Goal: Task Accomplishment & Management: Manage account settings

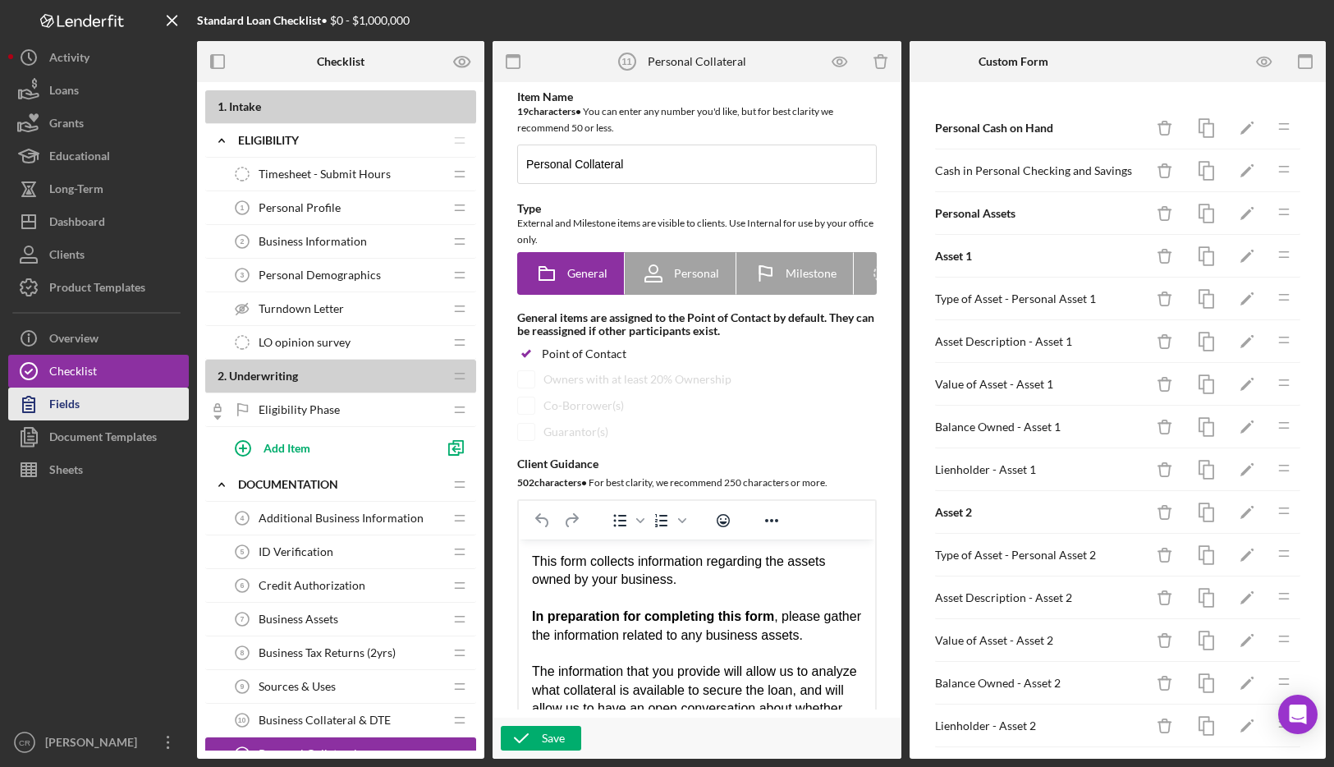
click at [137, 413] on button "Fields" at bounding box center [98, 403] width 181 height 33
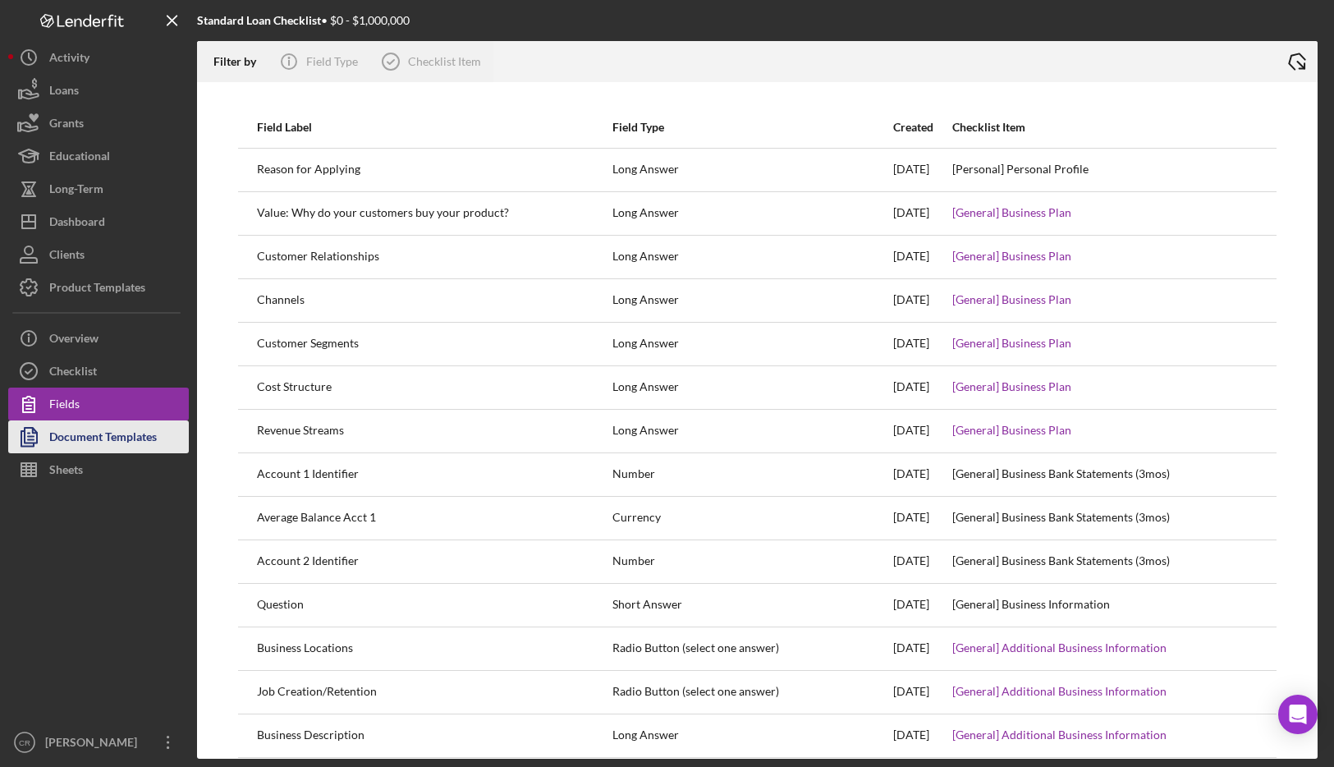
click at [137, 442] on div "Document Templates" at bounding box center [103, 438] width 108 height 37
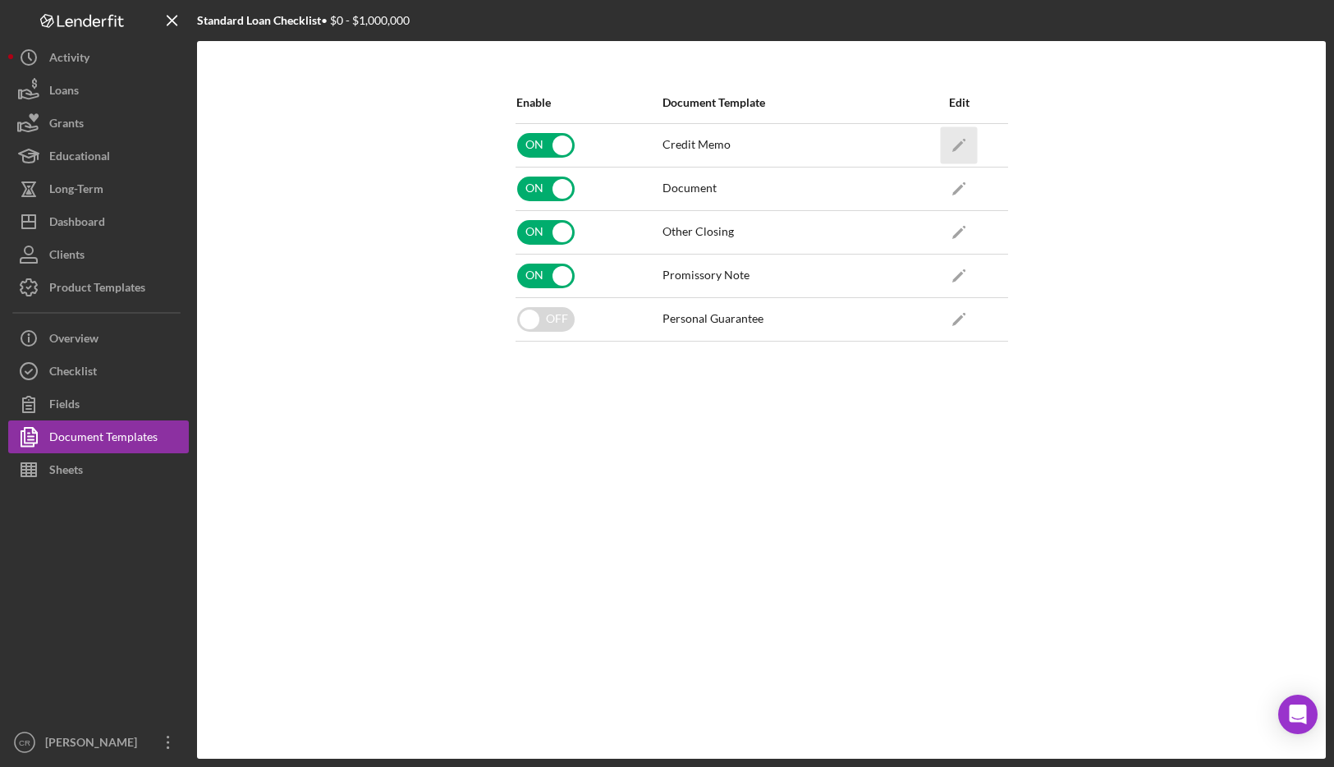
click at [962, 143] on polygon "button" at bounding box center [957, 145] width 11 height 11
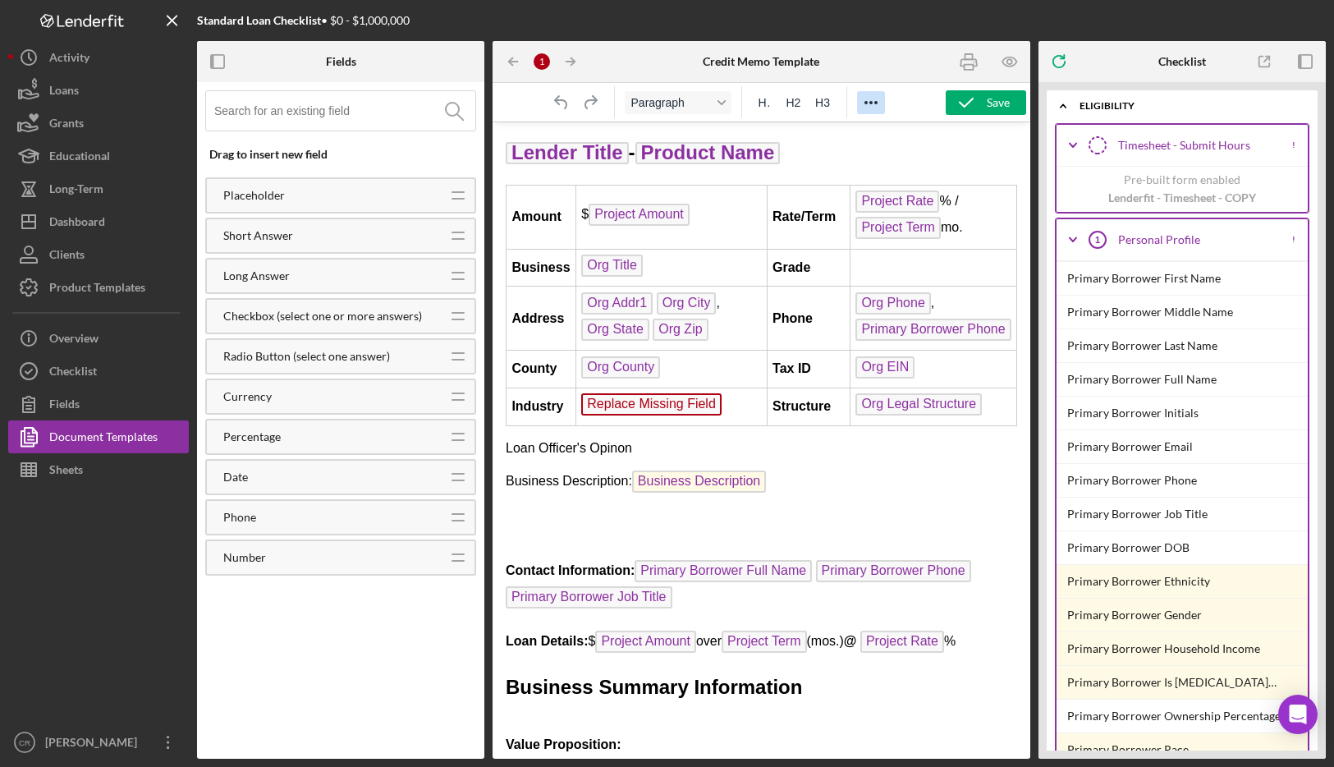
click at [867, 99] on icon "Reveal or hide additional toolbar items" at bounding box center [871, 103] width 20 height 20
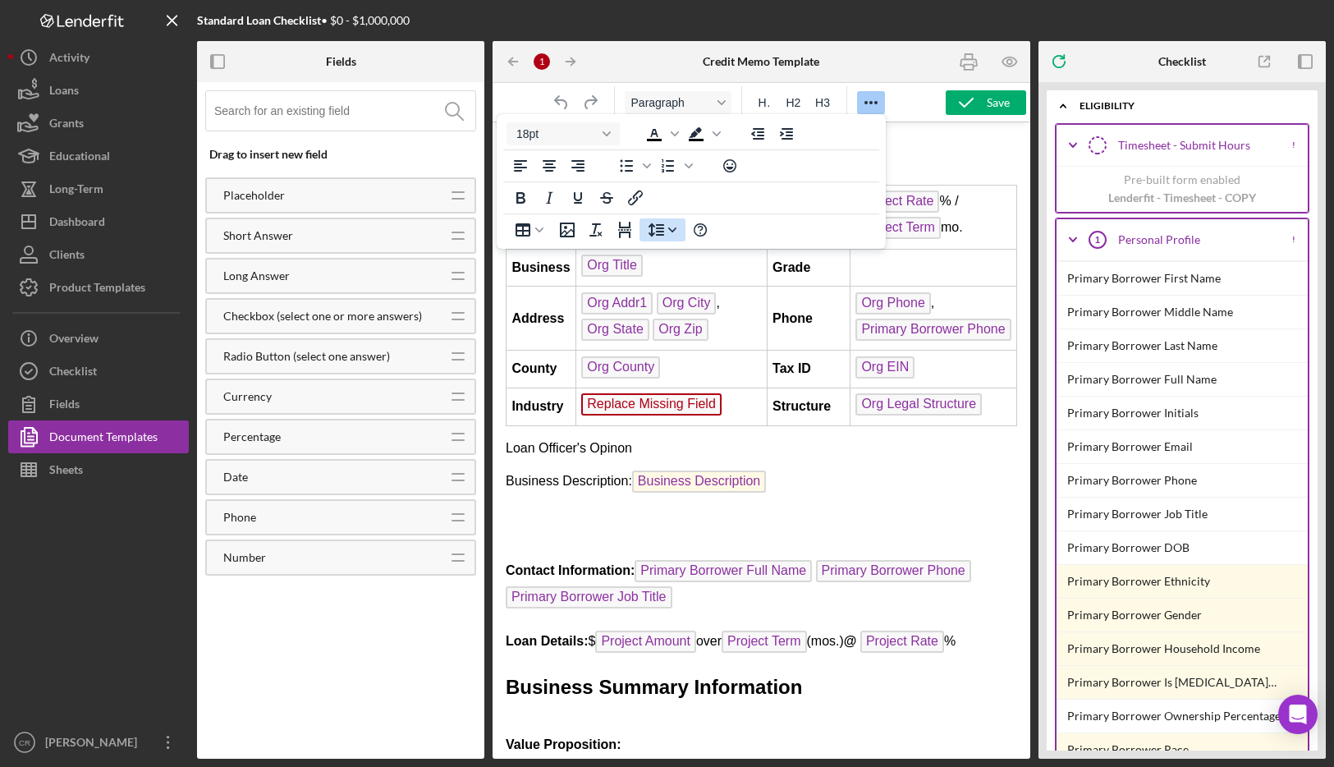
click at [669, 230] on icon "Line height" at bounding box center [672, 230] width 8 height 8
click at [700, 234] on icon "Help" at bounding box center [700, 230] width 20 height 20
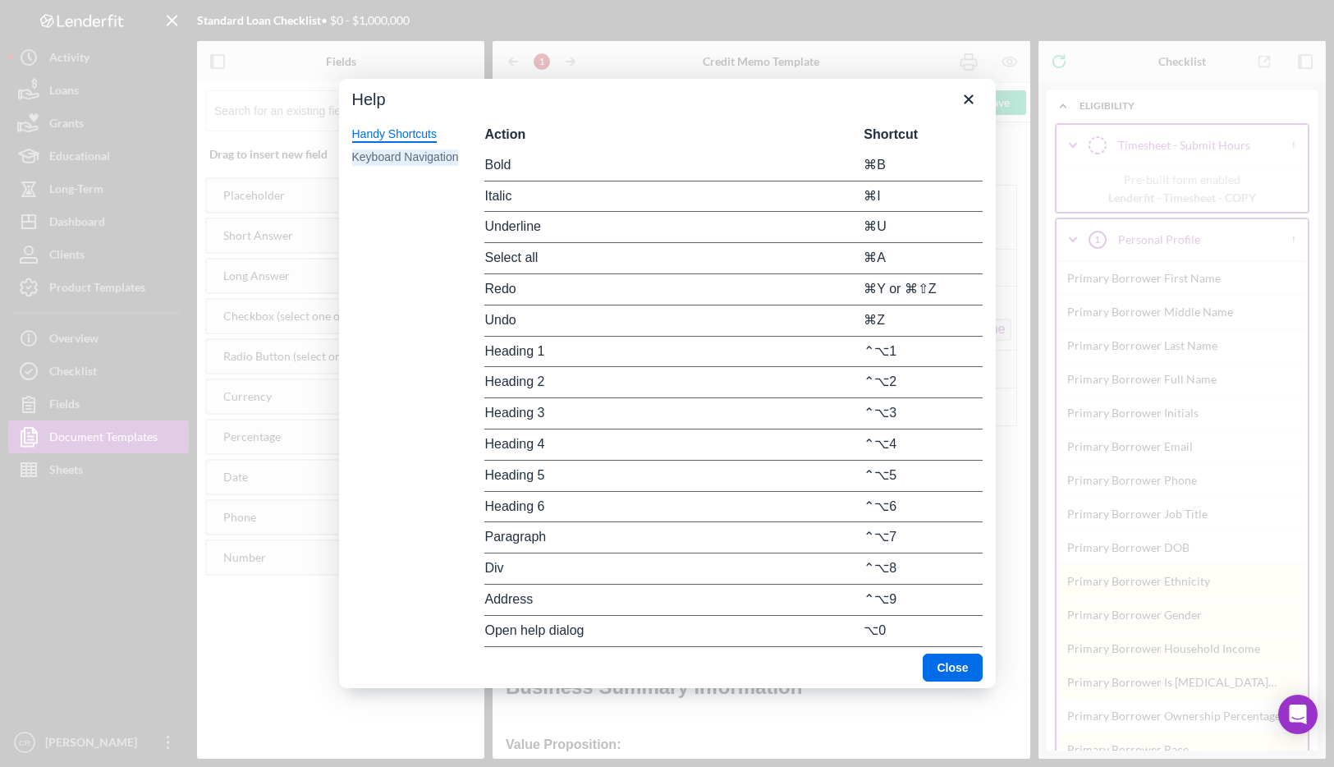
click at [387, 163] on div "Keyboard Navigation" at bounding box center [405, 157] width 107 height 16
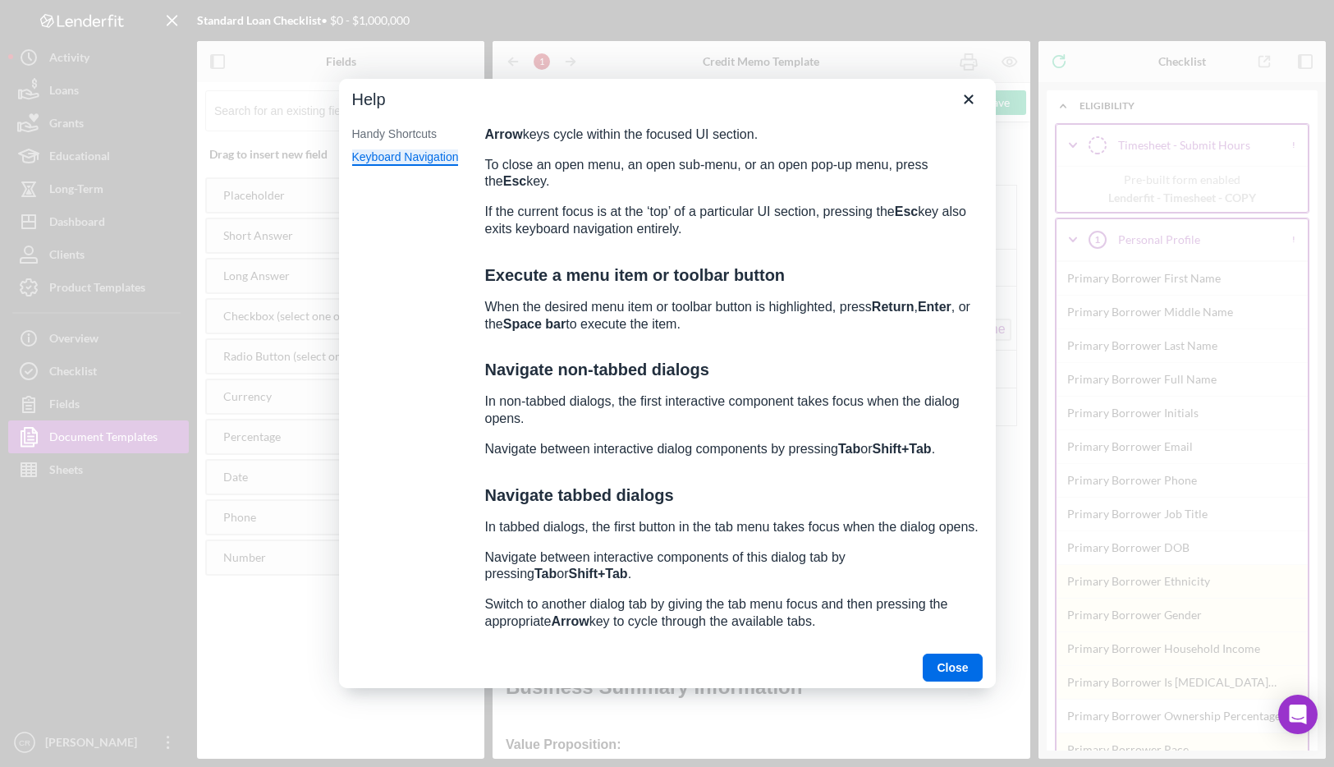
scroll to position [915, 0]
click at [968, 99] on icon "Close" at bounding box center [968, 98] width 9 height 9
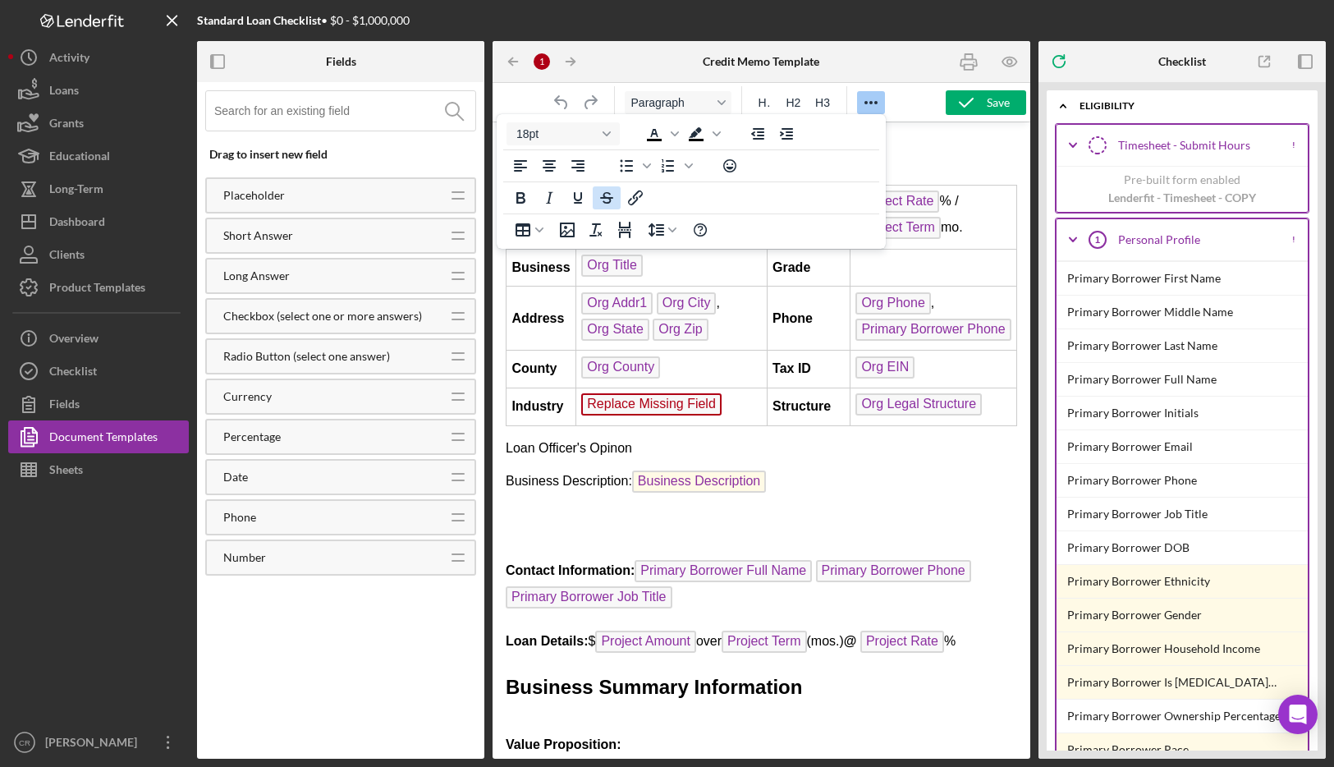
click at [603, 195] on icon "Strikethrough" at bounding box center [607, 197] width 8 height 11
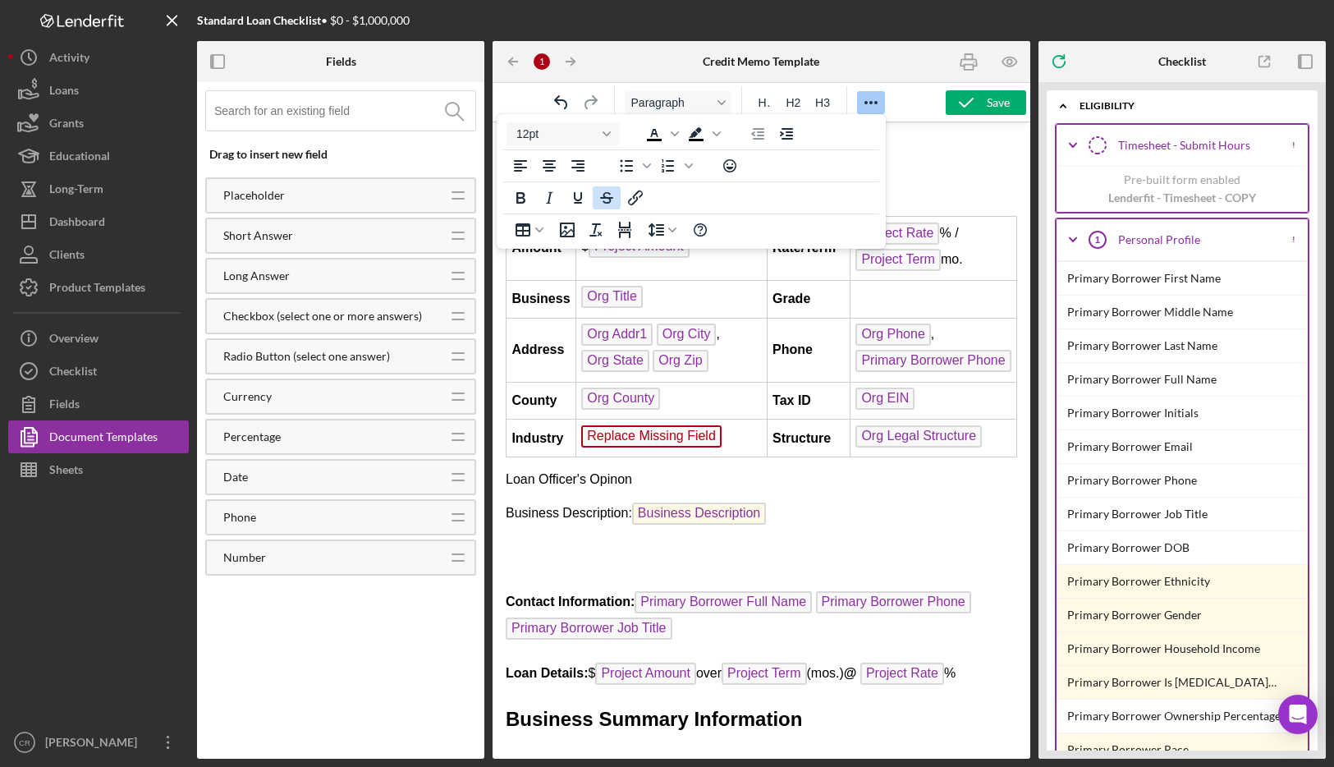
click at [603, 195] on icon "Strikethrough" at bounding box center [607, 197] width 8 height 11
click at [992, 175] on h2 "Lender Title - Product Name" at bounding box center [761, 185] width 511 height 30
click at [799, 546] on p "Rich Text Area. Press ALT-0 for help." at bounding box center [761, 551] width 511 height 18
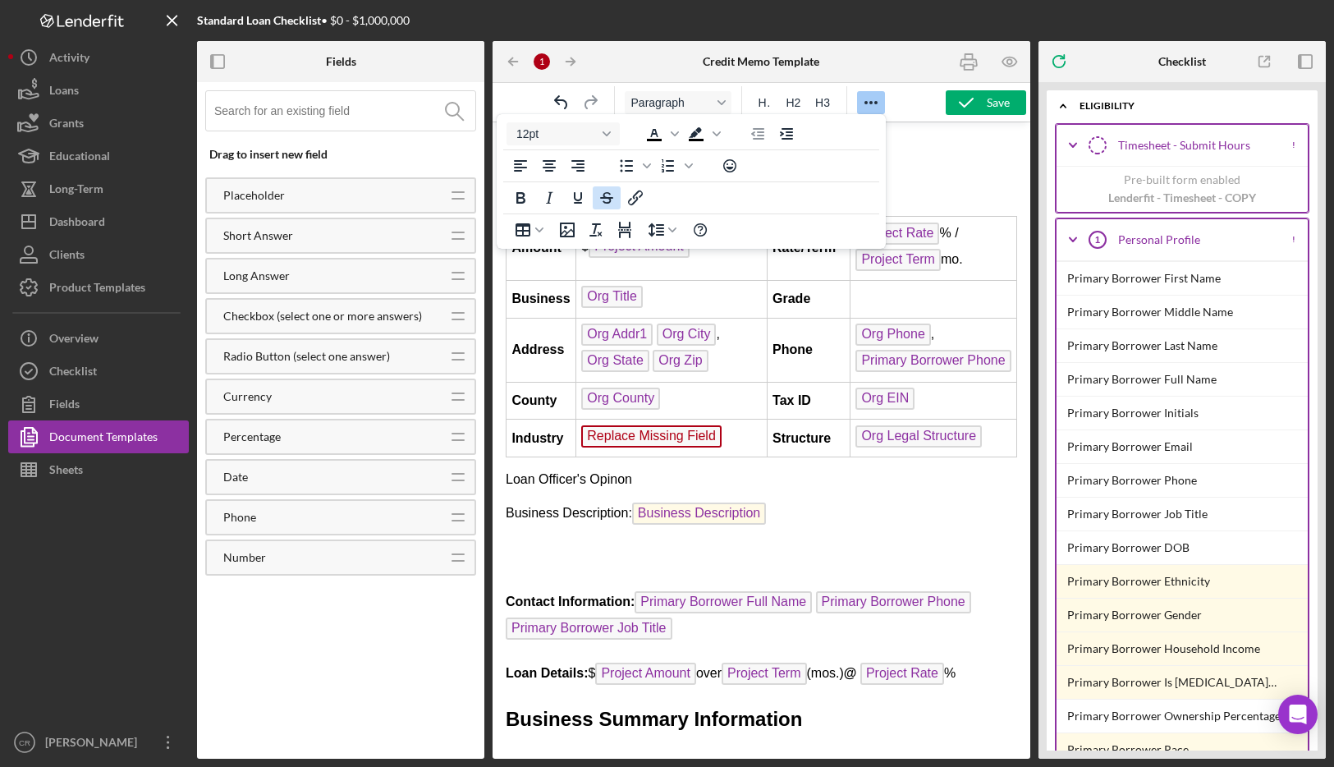
click at [604, 201] on icon "Strikethrough" at bounding box center [607, 198] width 20 height 20
click at [635, 196] on icon "Insert/edit link" at bounding box center [636, 198] width 20 height 20
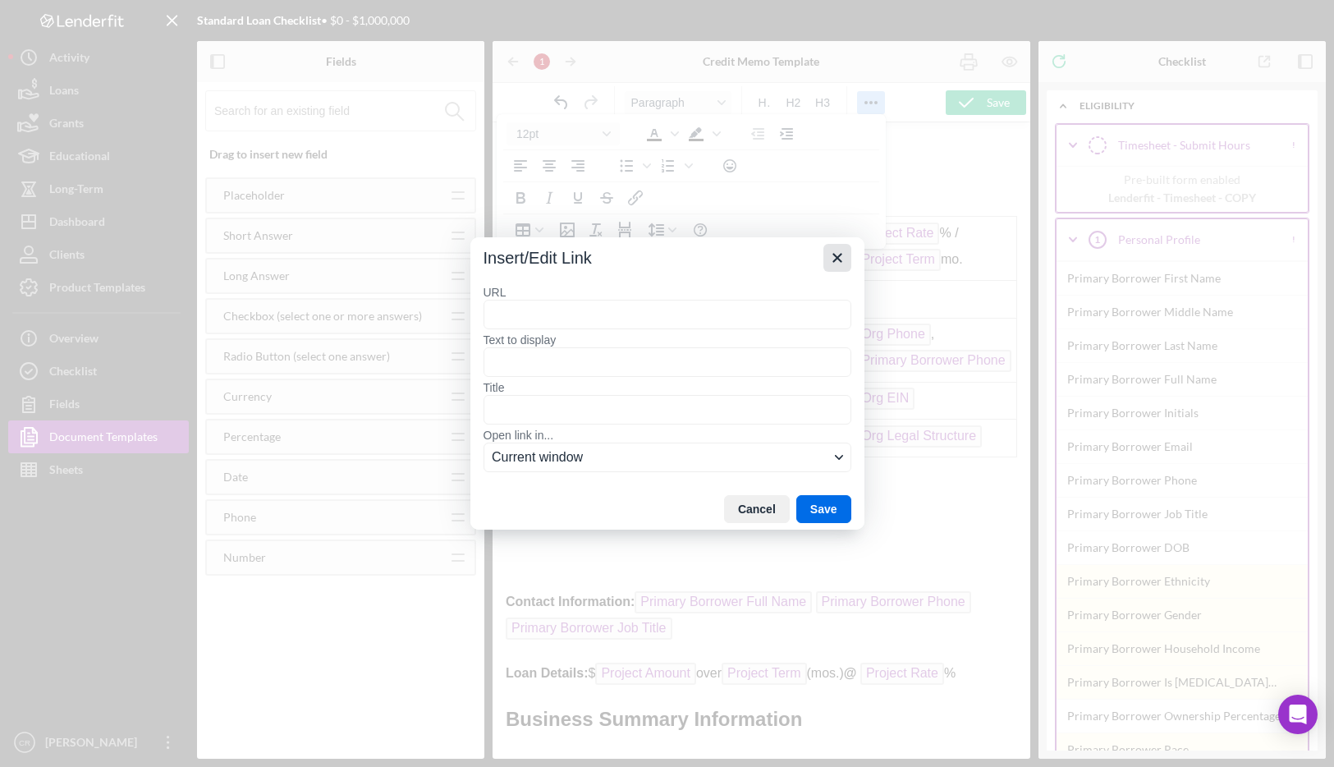
click at [829, 259] on icon "Close" at bounding box center [837, 258] width 20 height 20
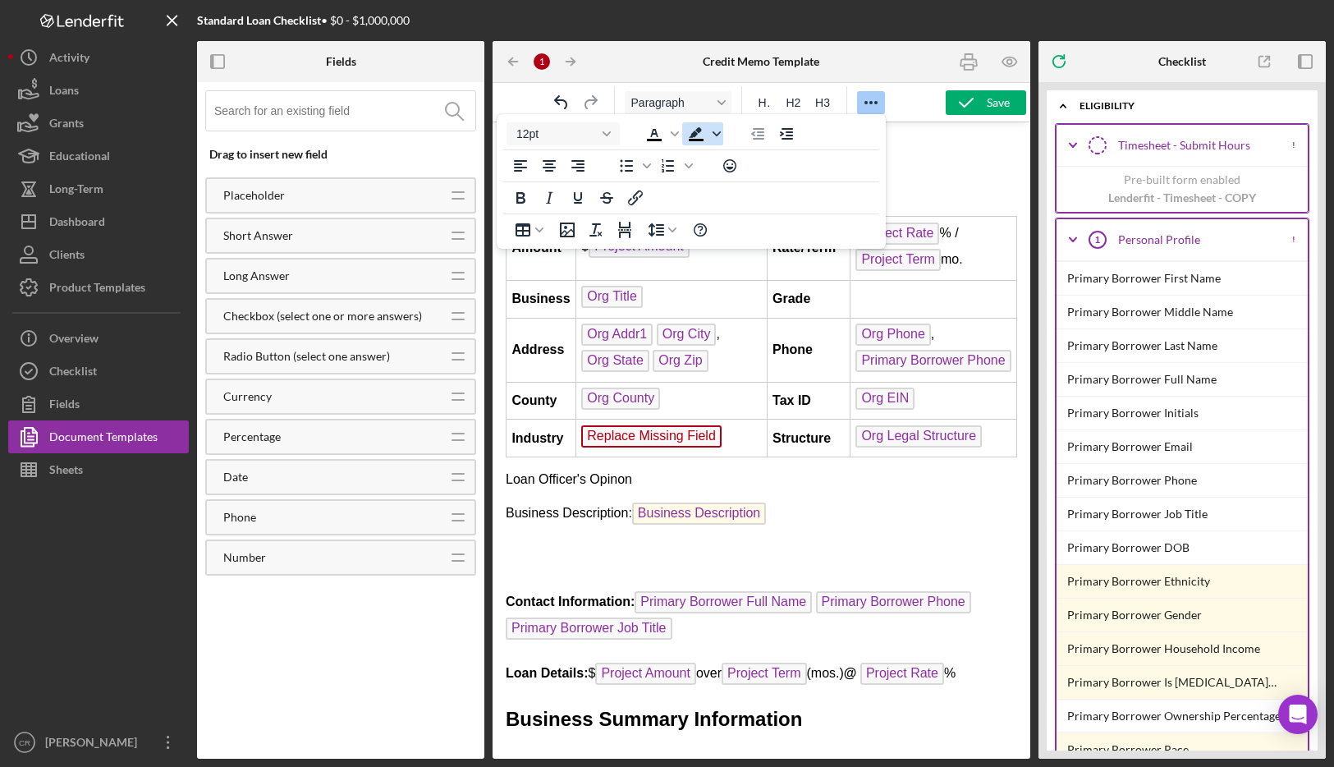
click at [716, 137] on icon "Background color Black" at bounding box center [717, 134] width 8 height 8
click at [850, 135] on div "12pt To open the popup, press Shift+Enter To open the popup, press Shift+Enter …" at bounding box center [691, 181] width 389 height 135
click at [879, 89] on div at bounding box center [871, 102] width 48 height 32
click at [873, 99] on icon "Reveal or hide additional toolbar items" at bounding box center [871, 103] width 20 height 20
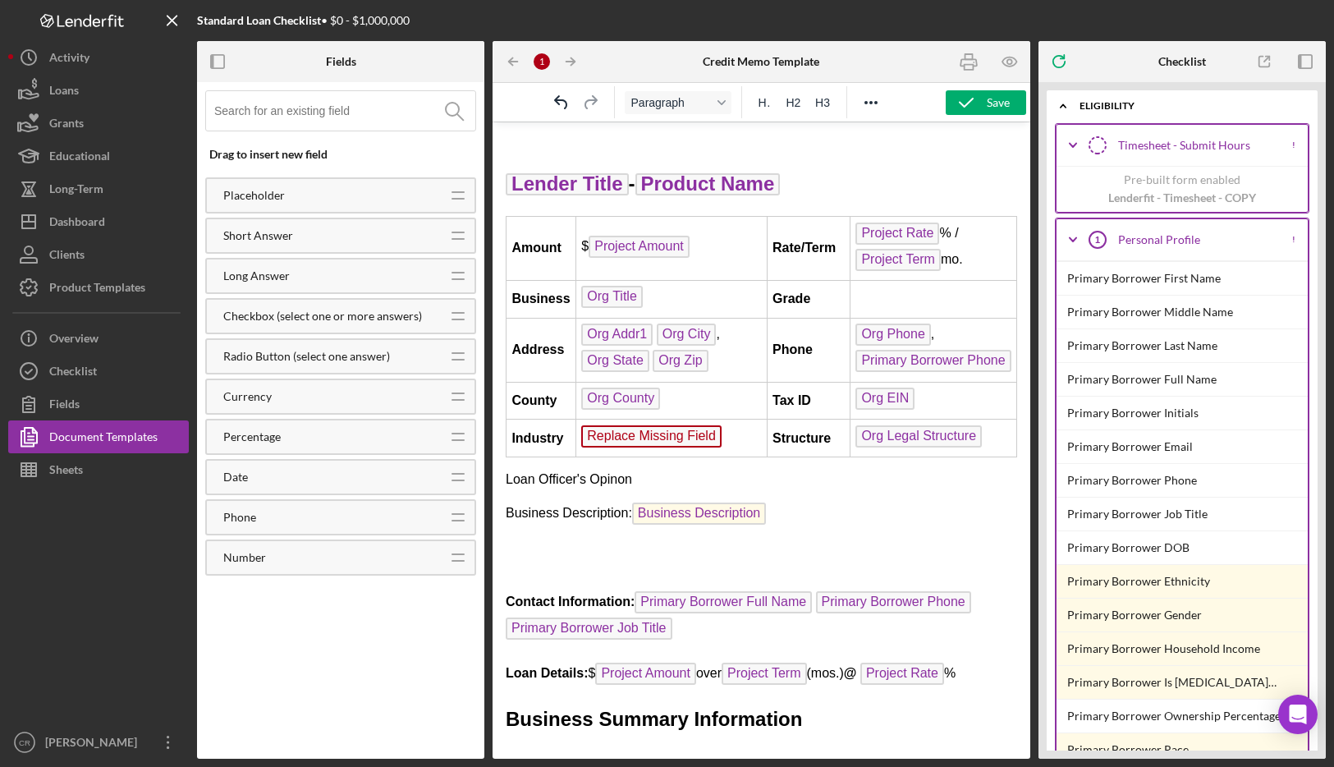
click at [527, 548] on p "Rich Text Area. Press ALT-0 for help." at bounding box center [761, 551] width 511 height 18
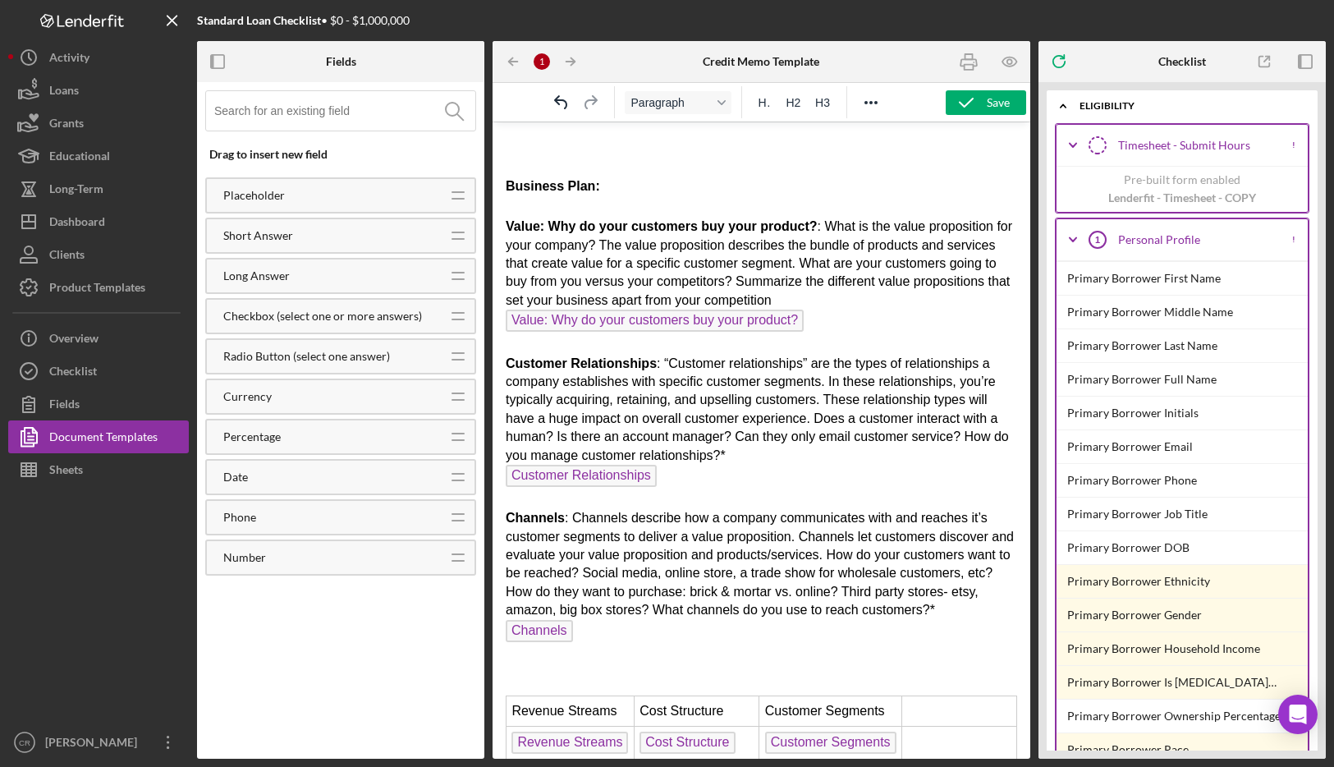
scroll to position [871, 0]
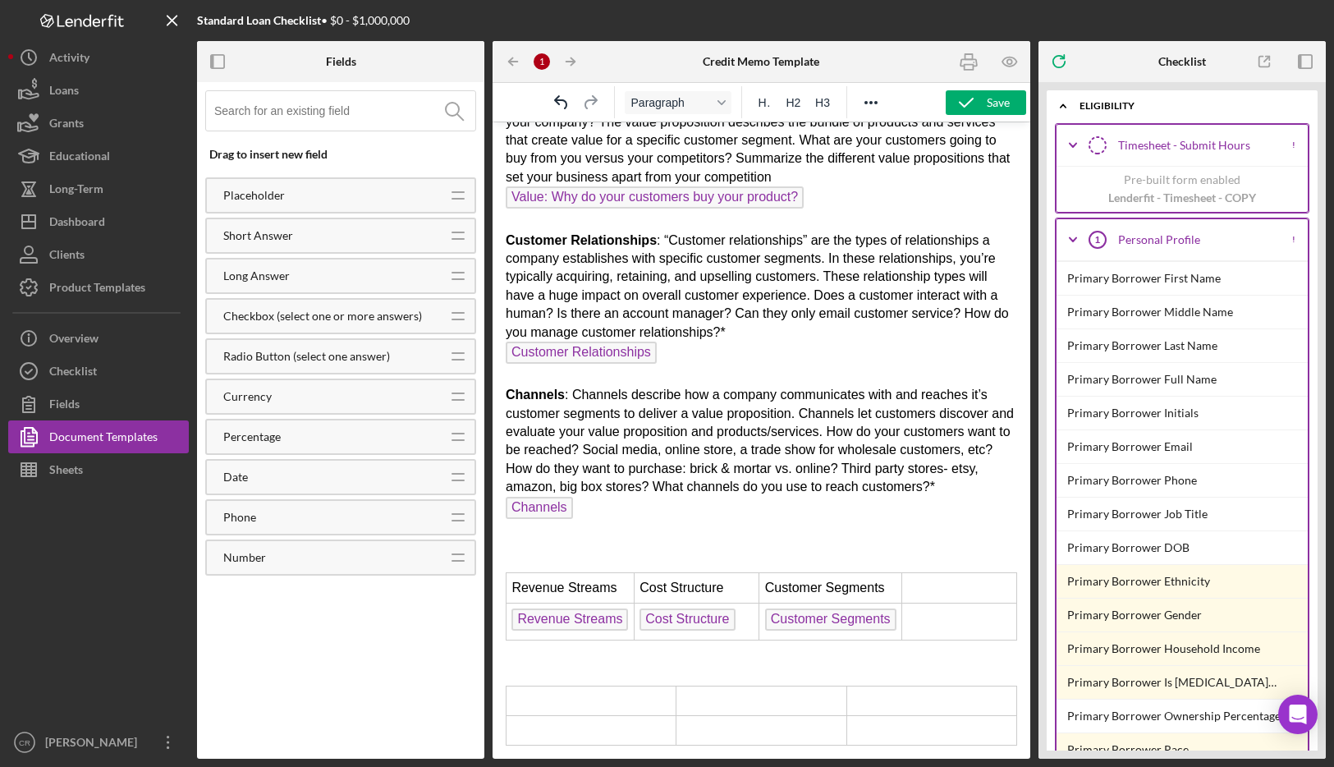
click at [542, 657] on p "Rich Text Area. Press ALT-0 for help." at bounding box center [761, 662] width 511 height 18
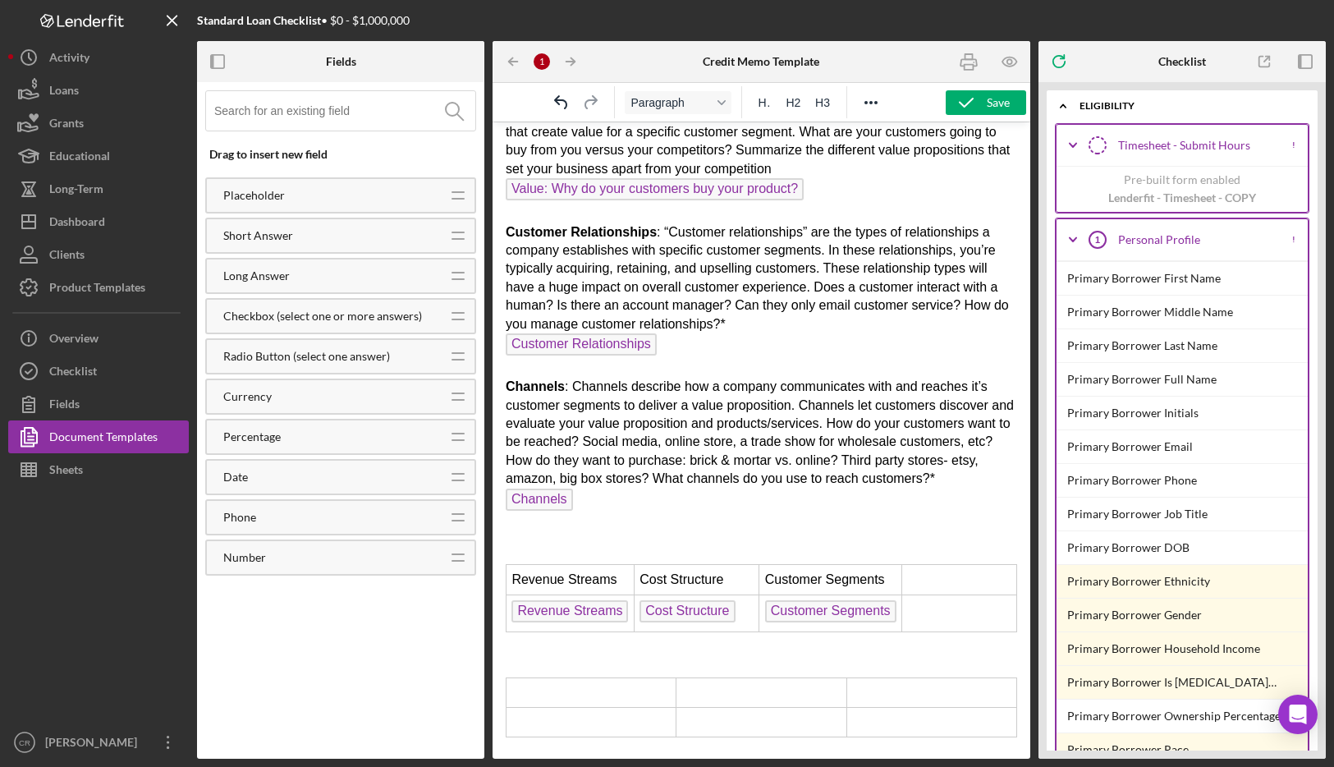
click at [503, 685] on html "Lender Title - Product Name Amount $ Project Amount Rate/Term Project Rate % / …" at bounding box center [762, 6] width 538 height 1488
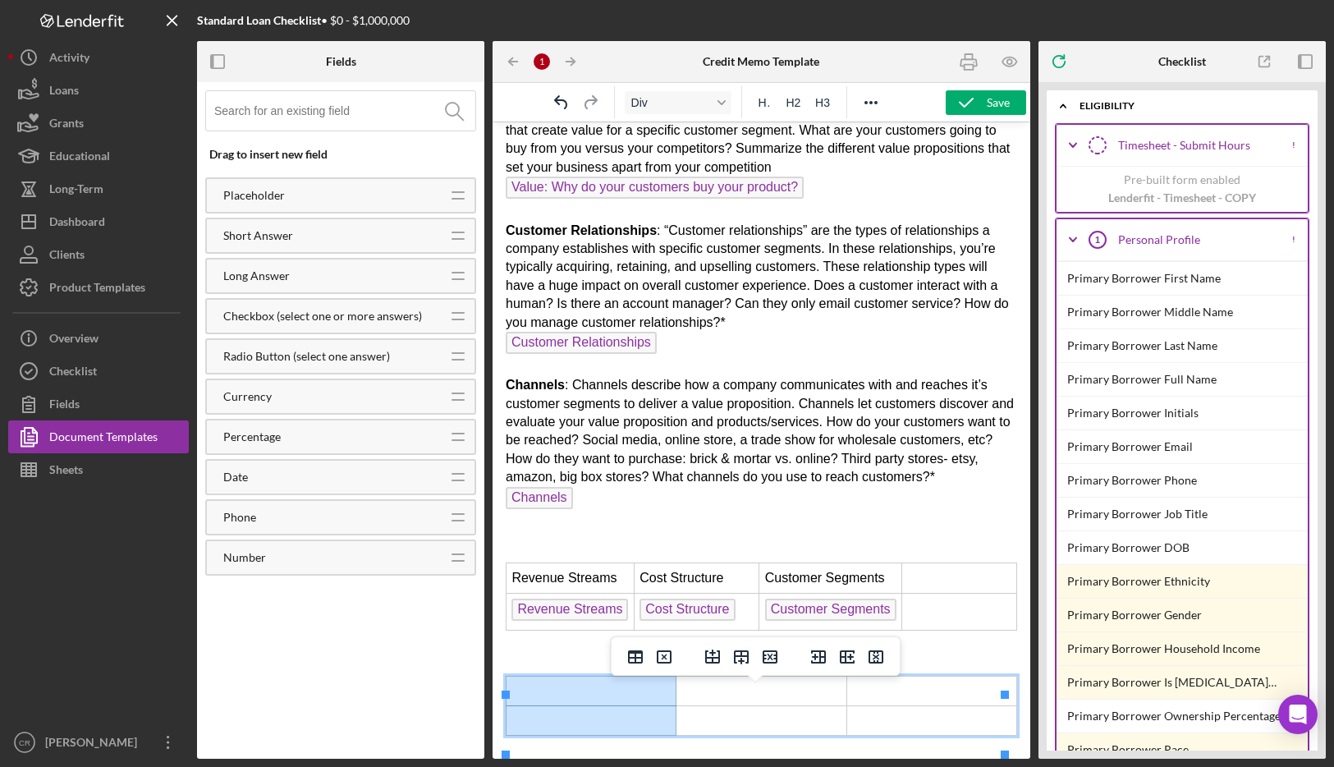
drag, startPoint x: 516, startPoint y: 690, endPoint x: 624, endPoint y: 719, distance: 111.5
click at [624, 719] on tbody "Rich Text Area. Press ALT-0 for help." at bounding box center [762, 705] width 511 height 59
click at [878, 655] on icon "Delete column" at bounding box center [876, 657] width 20 height 20
click at [670, 658] on icon "Delete table" at bounding box center [664, 656] width 15 height 13
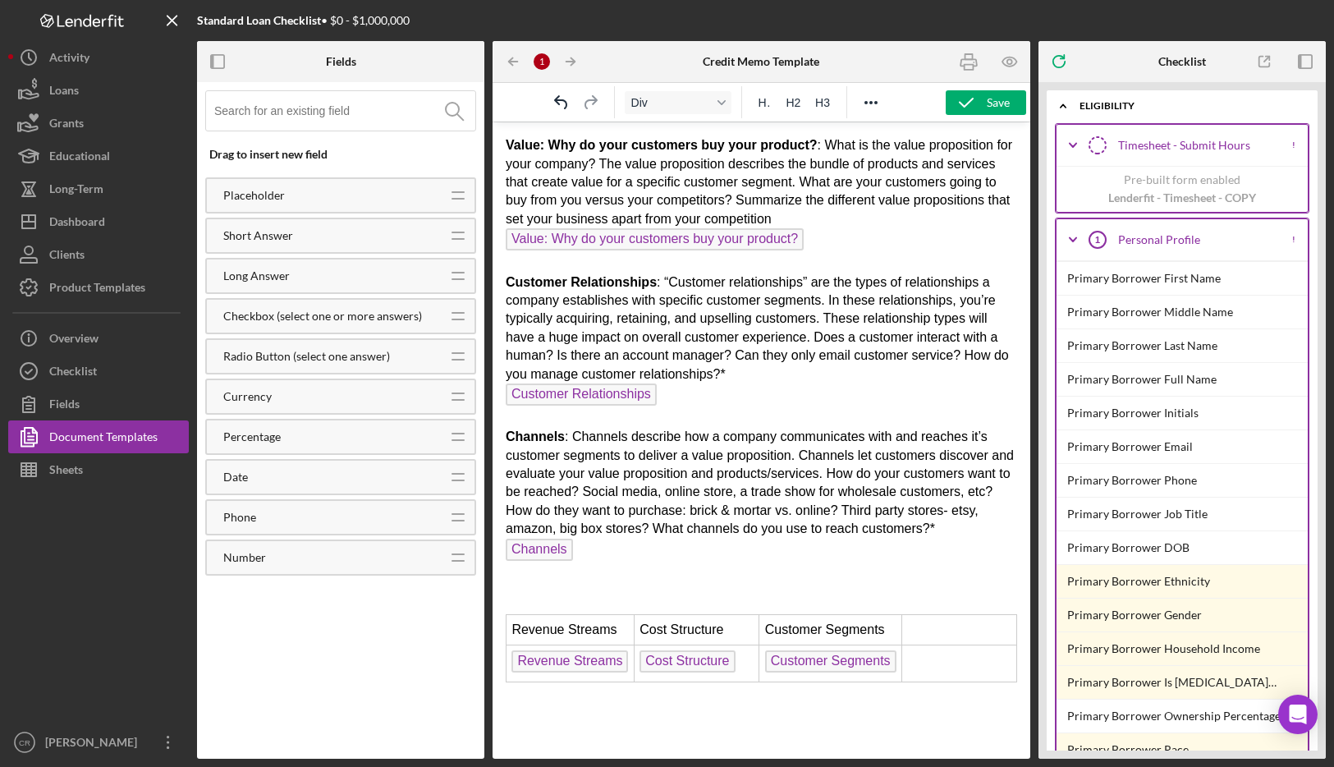
scroll to position [829, 0]
click at [563, 709] on p "Rich Text Area. Press ALT-0 for help." at bounding box center [761, 704] width 511 height 18
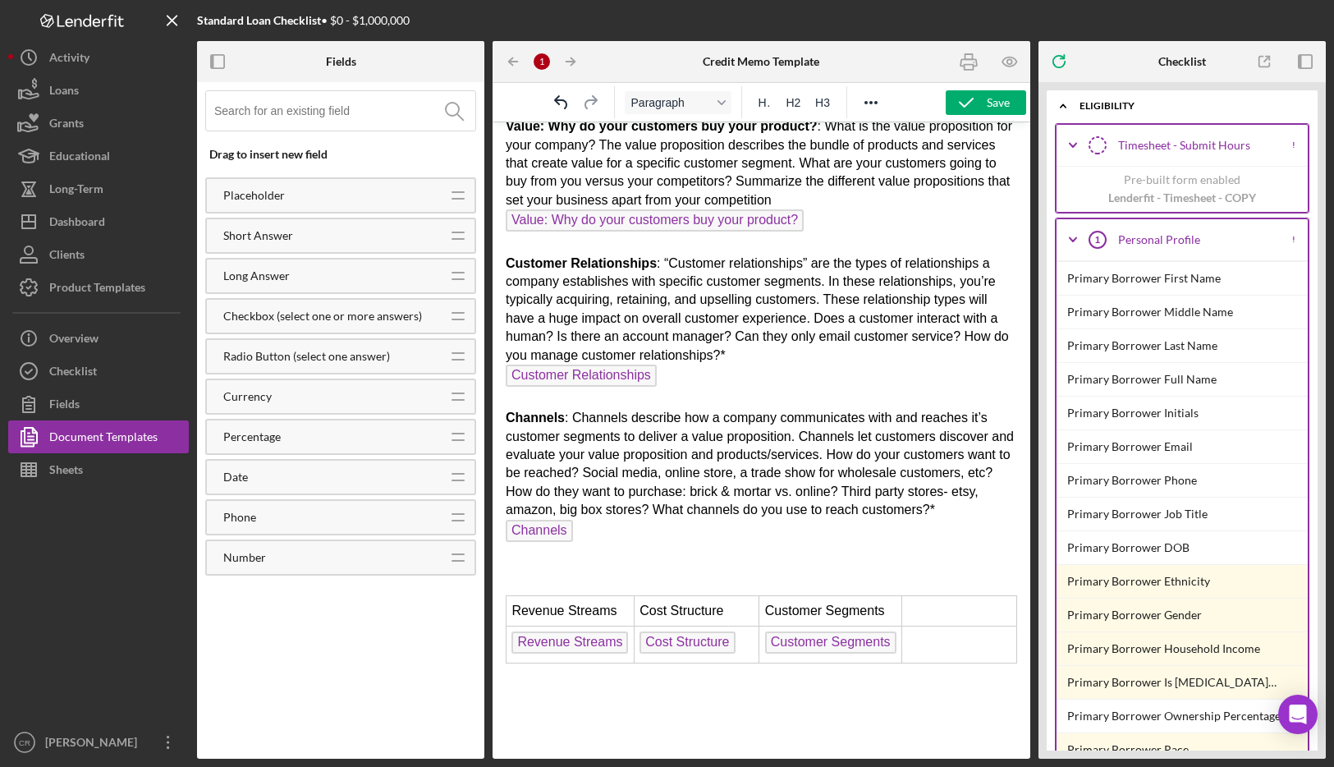
scroll to position [860, 0]
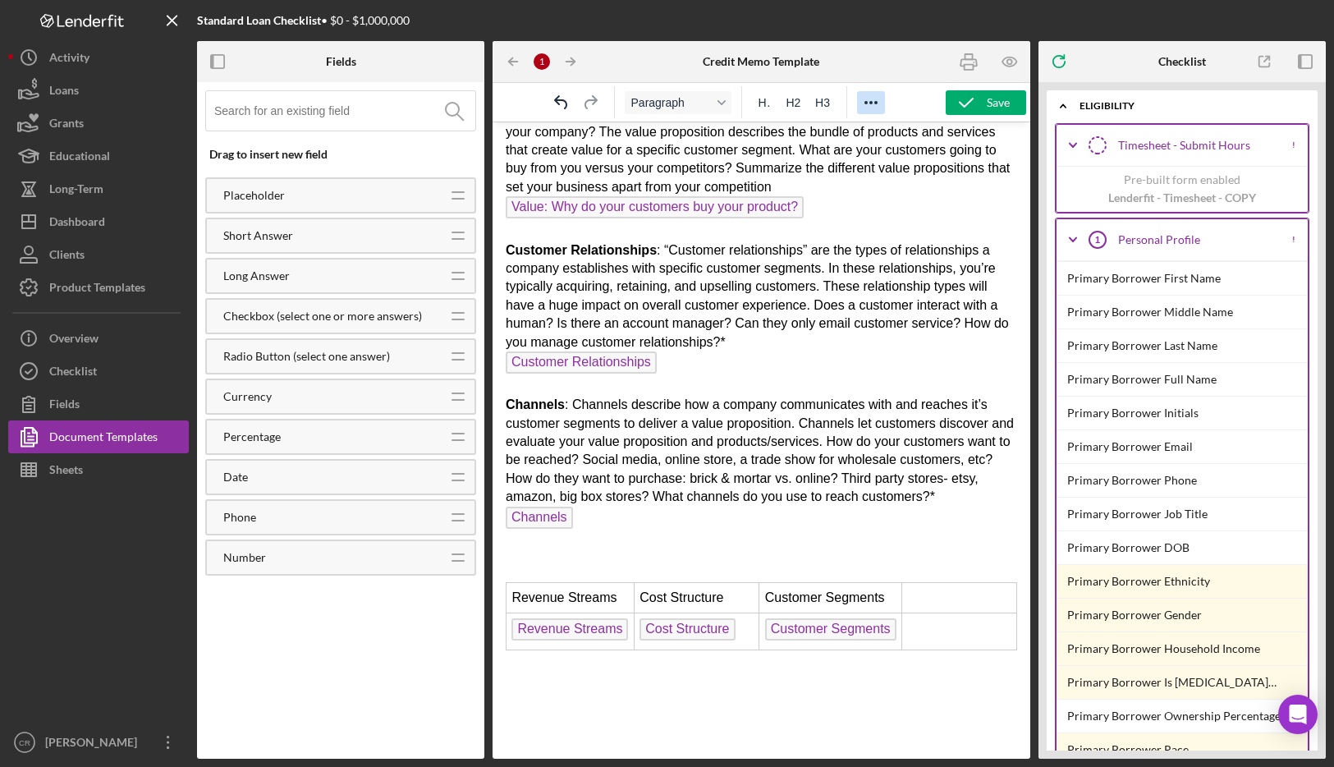
click at [869, 102] on icon "Reveal or hide additional toolbar items" at bounding box center [871, 103] width 20 height 20
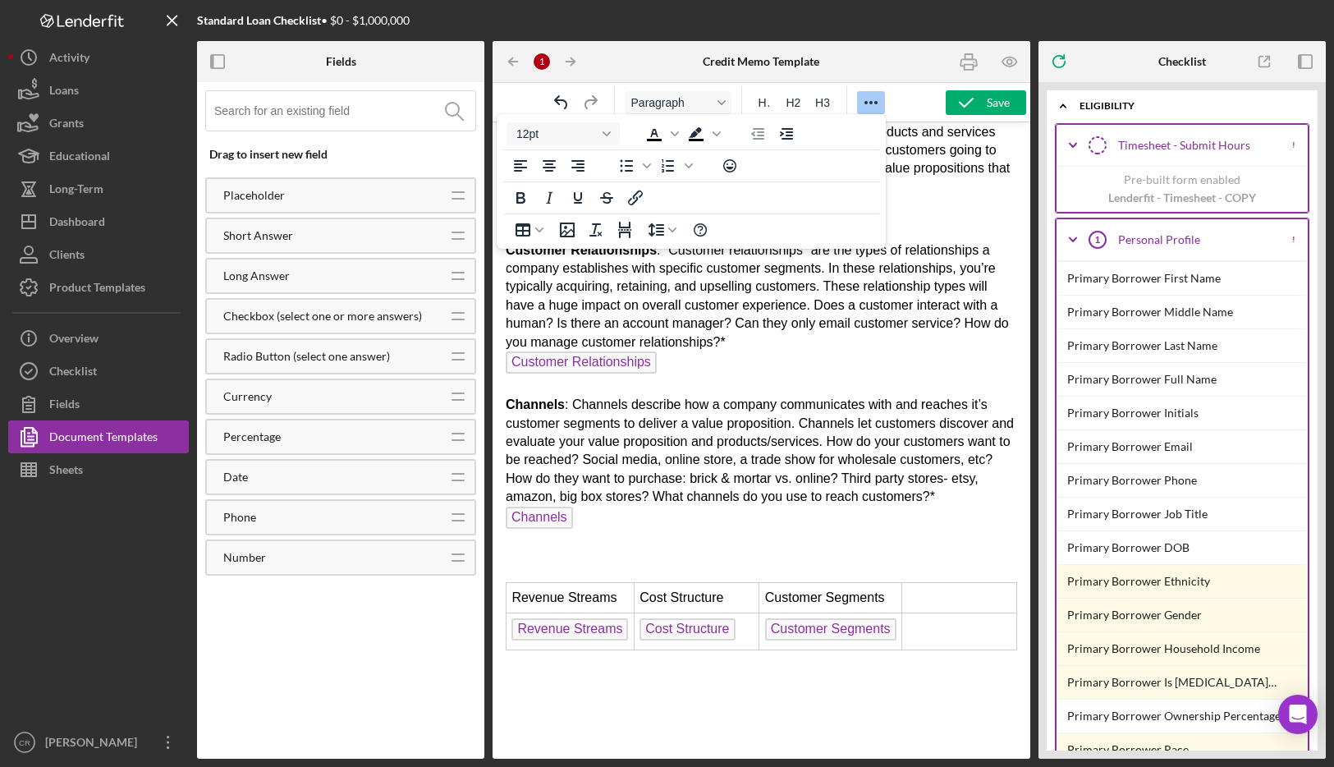
click at [550, 704] on p "Rich Text Area. Press ALT-0 for help." at bounding box center [761, 704] width 511 height 18
click at [69, 233] on div "Dashboard" at bounding box center [77, 223] width 56 height 37
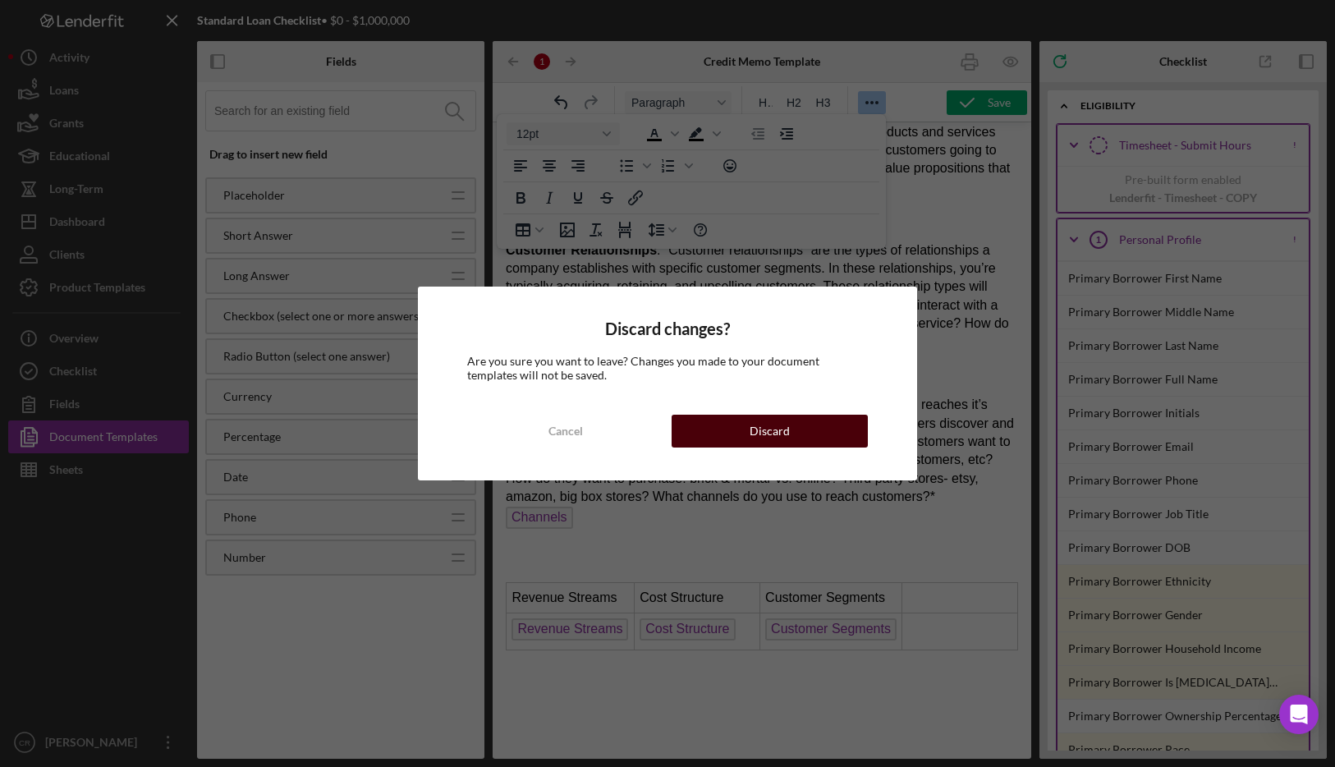
click at [801, 430] on button "Discard" at bounding box center [770, 431] width 196 height 33
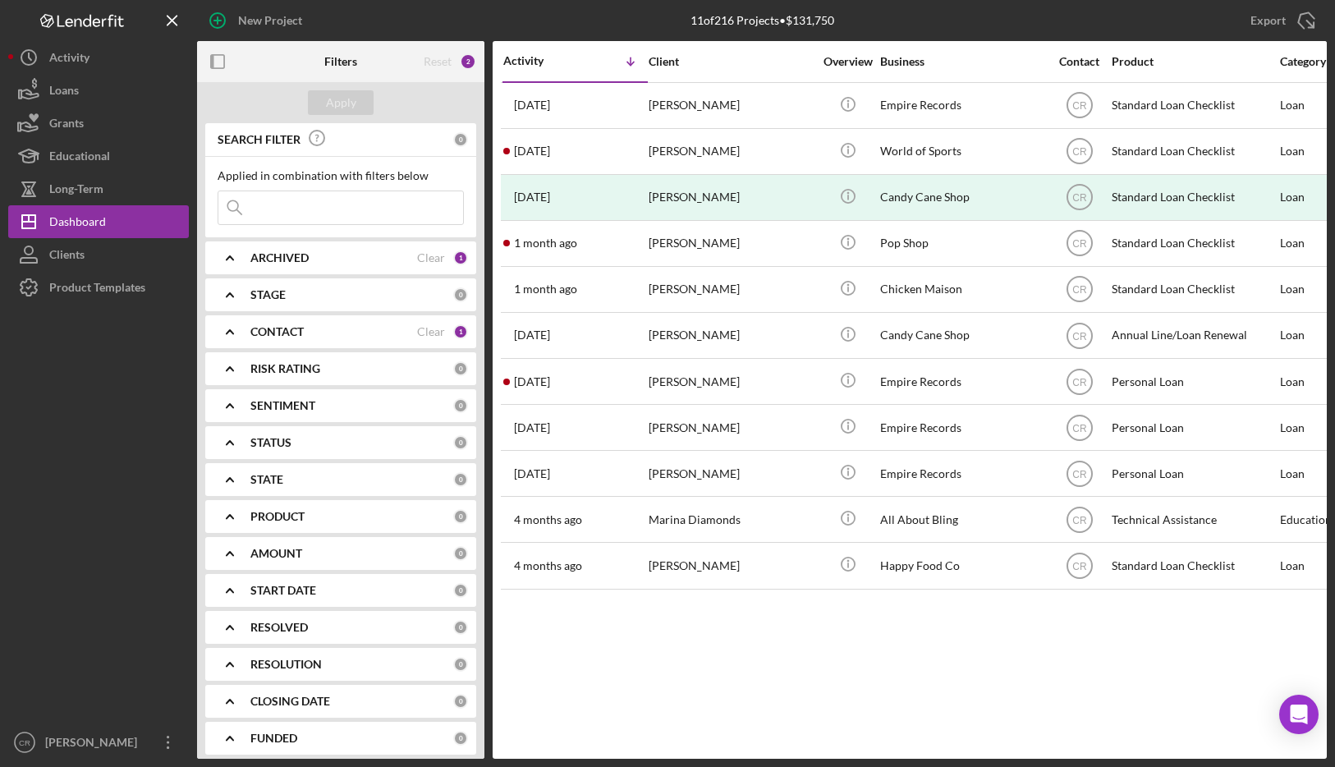
click at [457, 65] on div "Reset 2" at bounding box center [450, 61] width 53 height 41
click at [447, 66] on div "Reset" at bounding box center [438, 61] width 28 height 13
click at [424, 257] on div "Clear" at bounding box center [431, 257] width 28 height 13
click at [329, 103] on div "Apply" at bounding box center [341, 102] width 30 height 25
click at [424, 331] on div "Clear" at bounding box center [431, 331] width 28 height 13
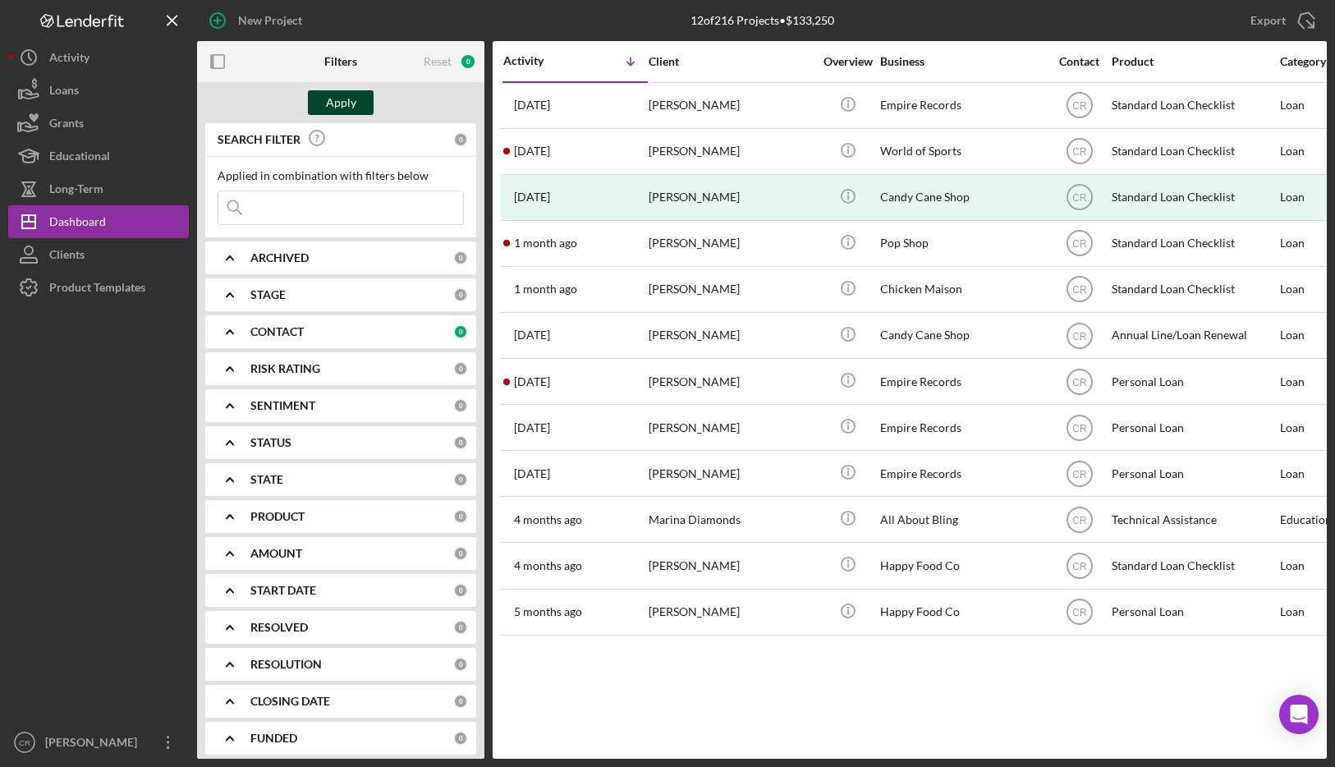
click at [348, 96] on div "Apply" at bounding box center [341, 102] width 30 height 25
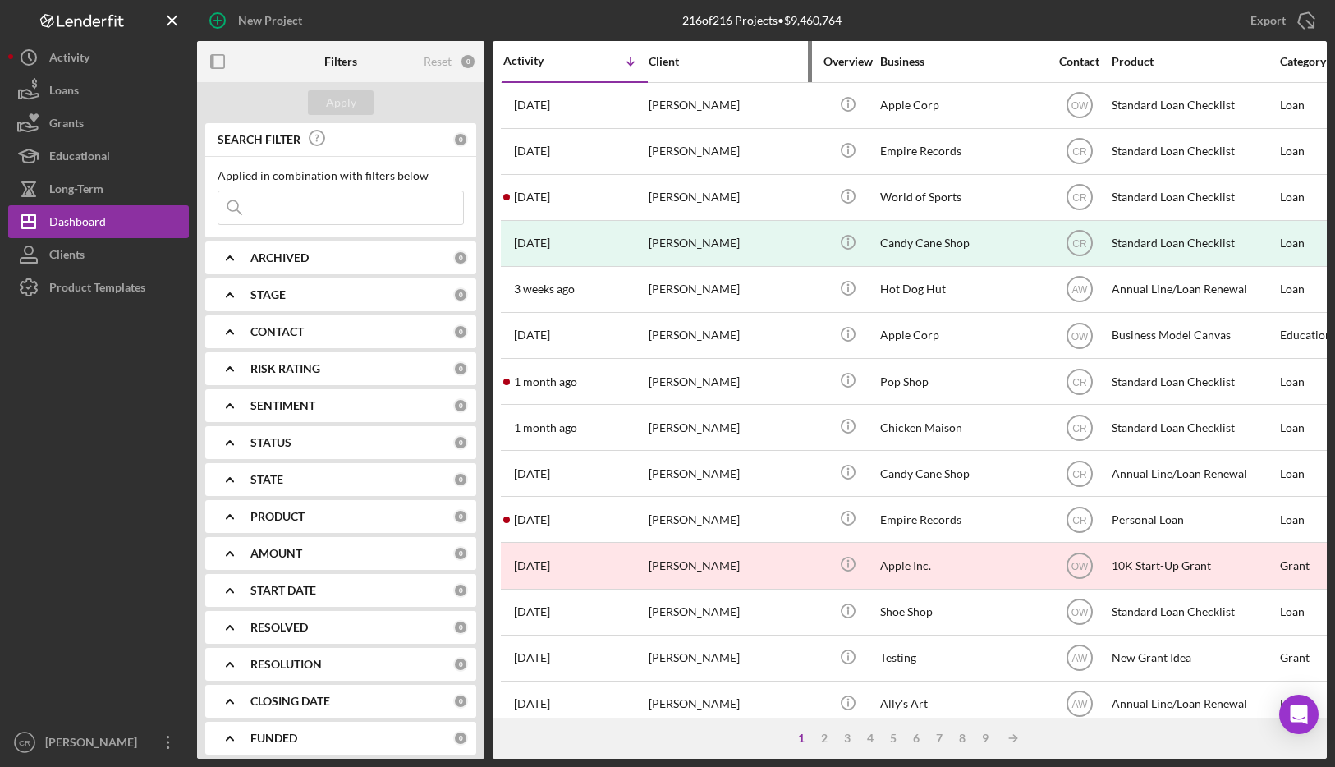
click at [766, 71] on div "Client" at bounding box center [731, 61] width 164 height 39
click at [777, 65] on div "Client" at bounding box center [731, 61] width 164 height 13
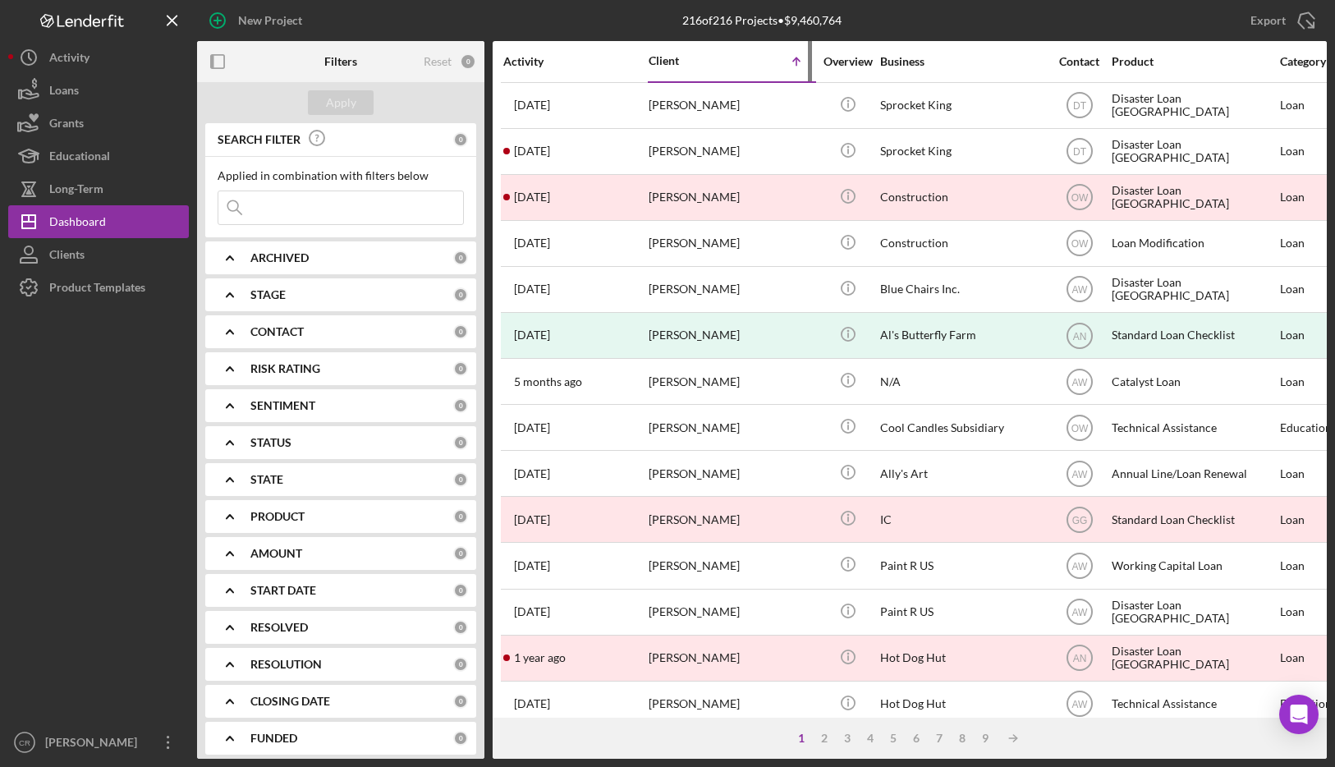
click at [777, 65] on div "Icon/Table Sort Arrow" at bounding box center [772, 61] width 82 height 33
click at [564, 62] on div "Activity" at bounding box center [575, 61] width 144 height 13
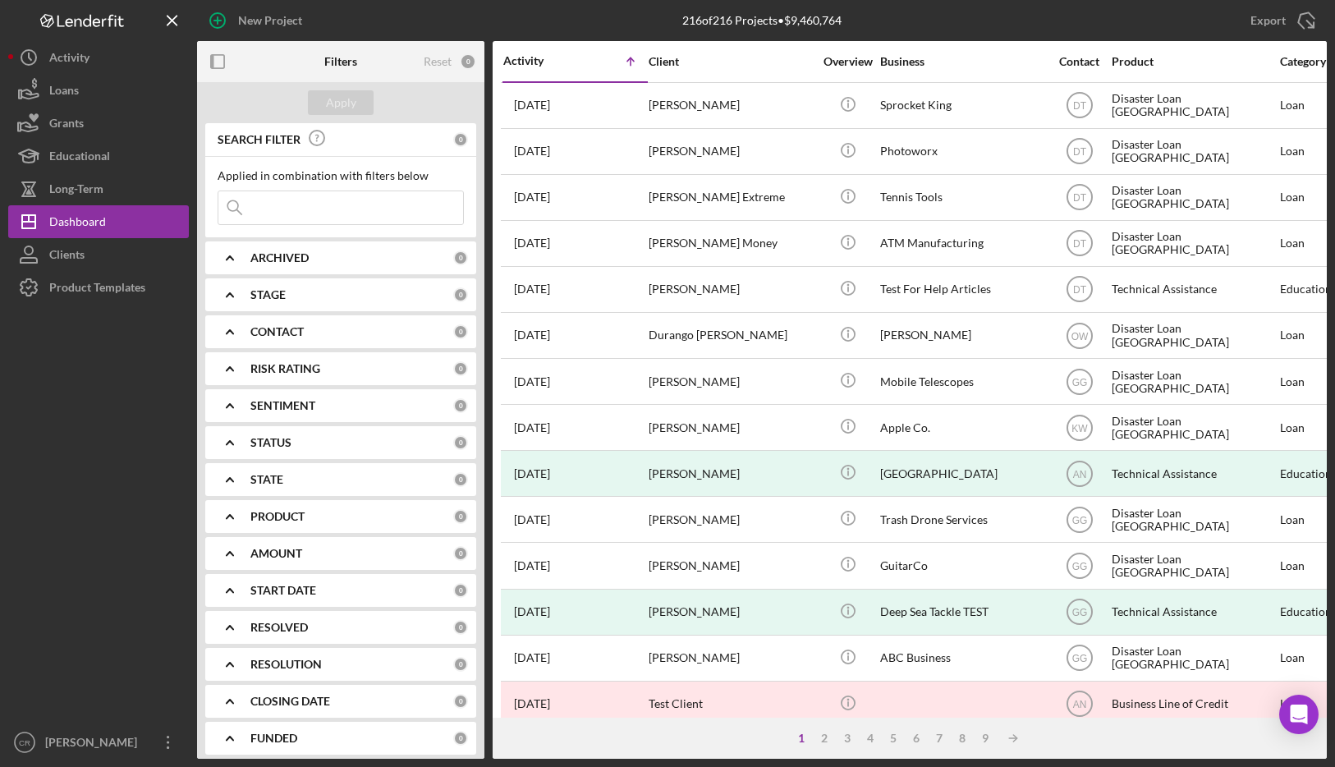
click at [566, 62] on div "Activity" at bounding box center [539, 60] width 72 height 13
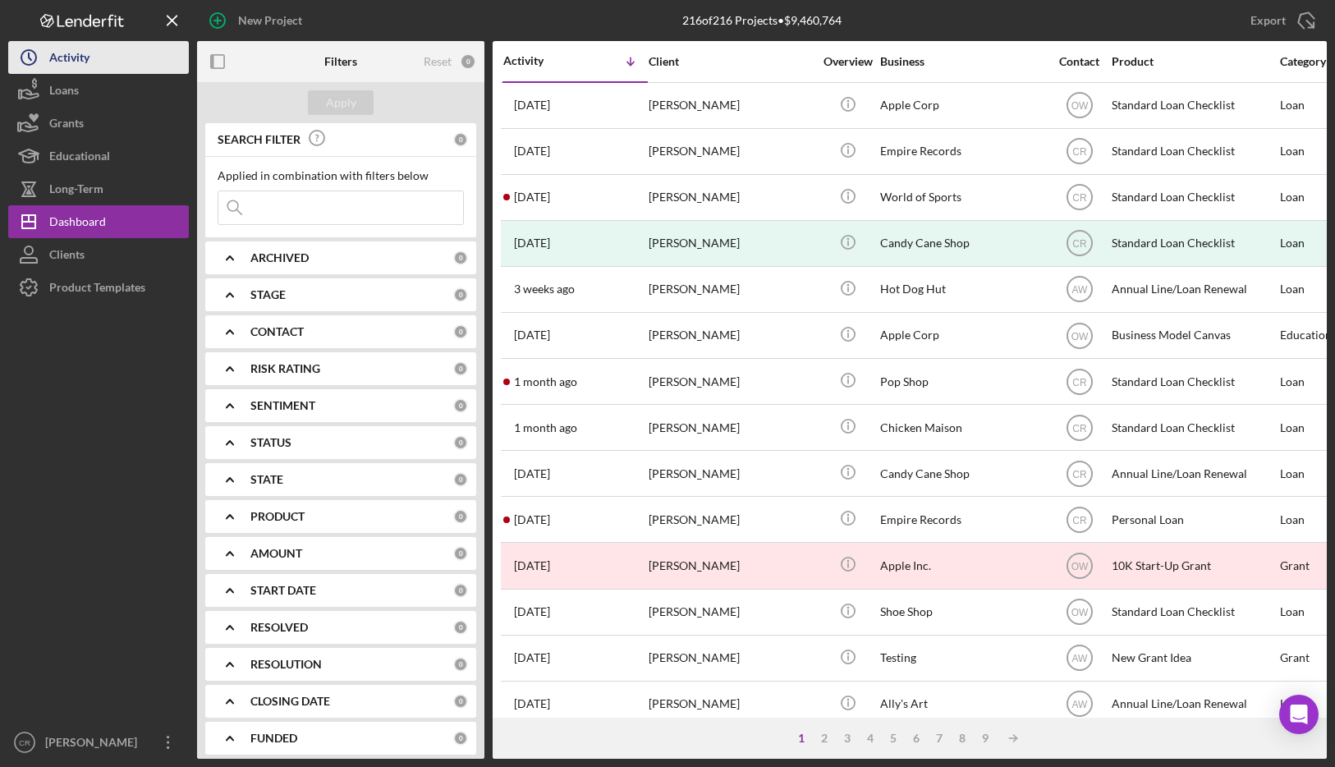
click at [93, 63] on button "Icon/History Activity" at bounding box center [98, 57] width 181 height 33
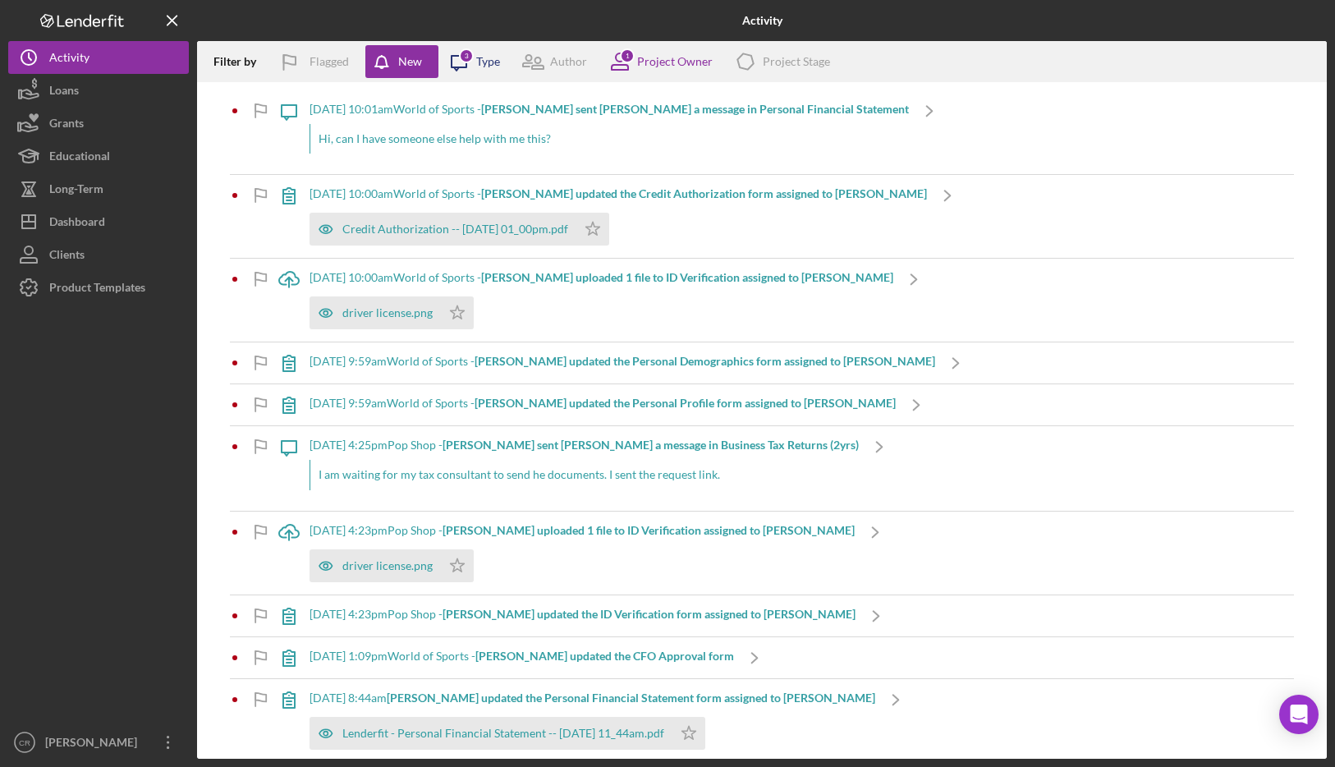
click at [479, 64] on icon "Icon/Message" at bounding box center [458, 61] width 41 height 41
click at [44, 544] on div at bounding box center [98, 515] width 181 height 422
